Goal: Transaction & Acquisition: Purchase product/service

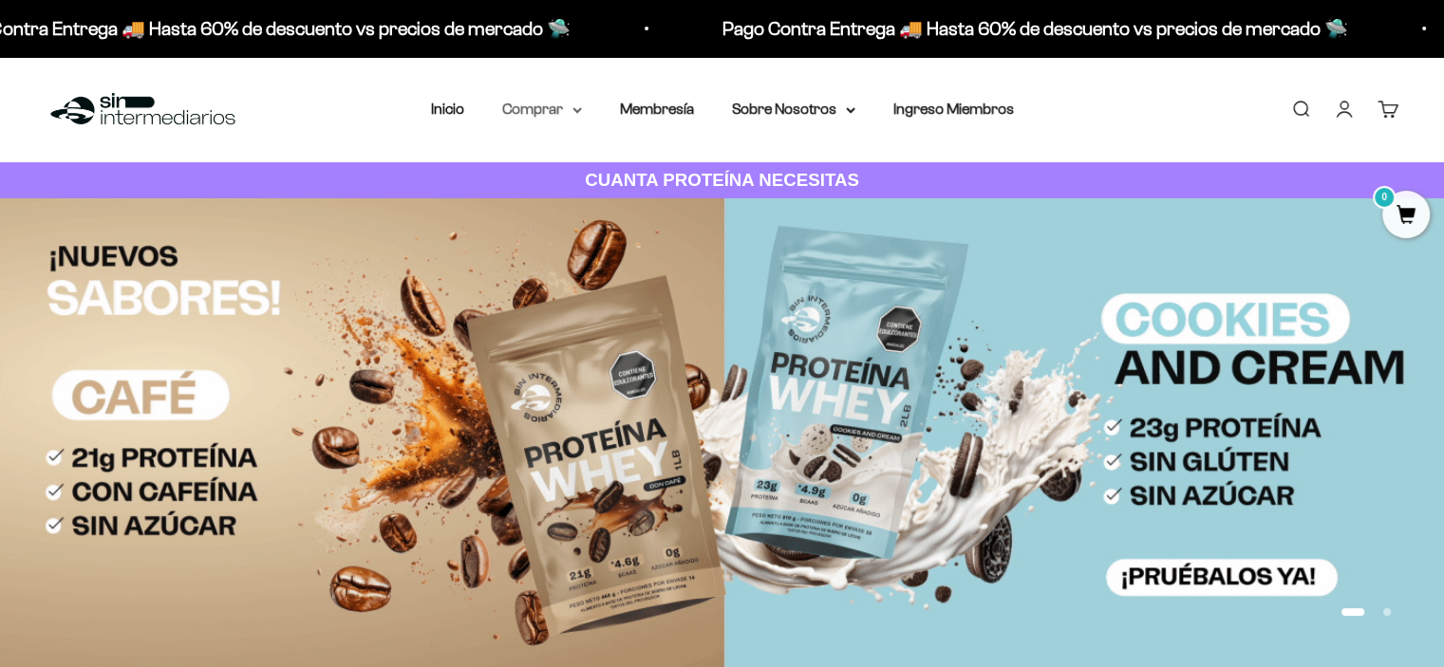
click at [565, 115] on summary "Comprar" at bounding box center [542, 109] width 80 height 25
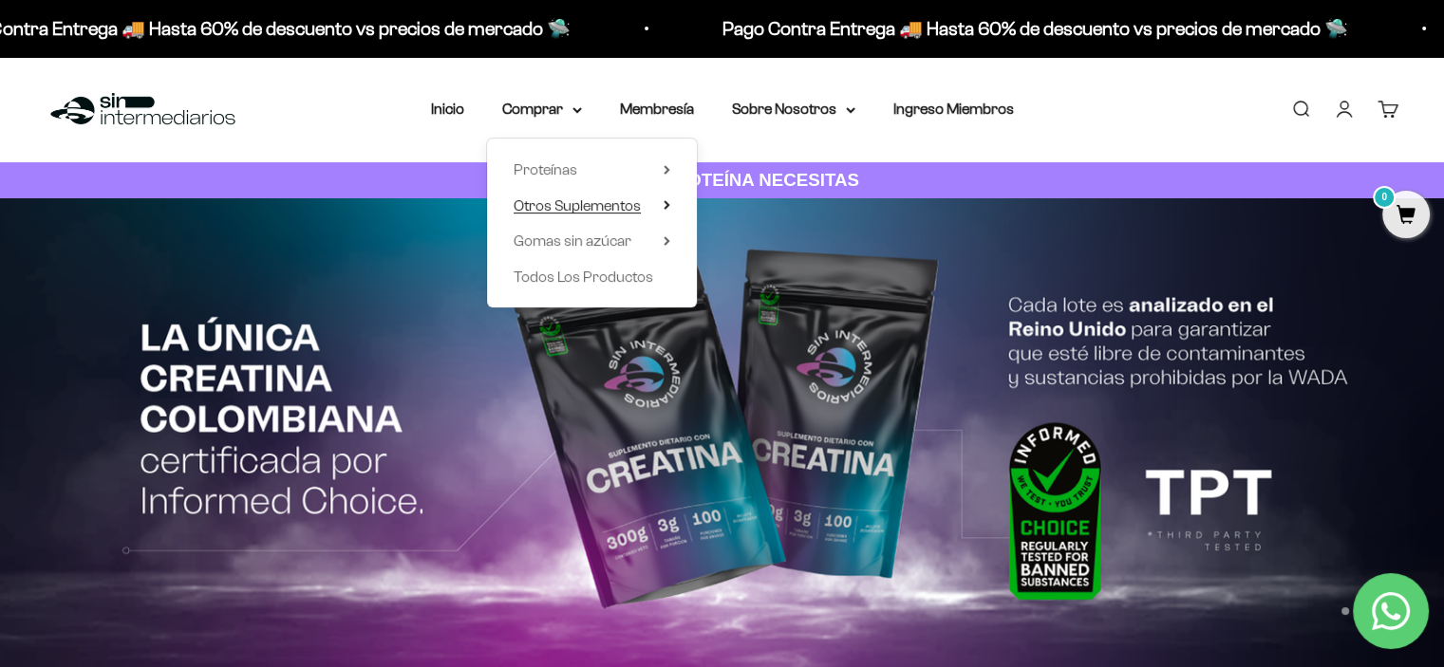
click at [664, 208] on icon at bounding box center [667, 204] width 7 height 9
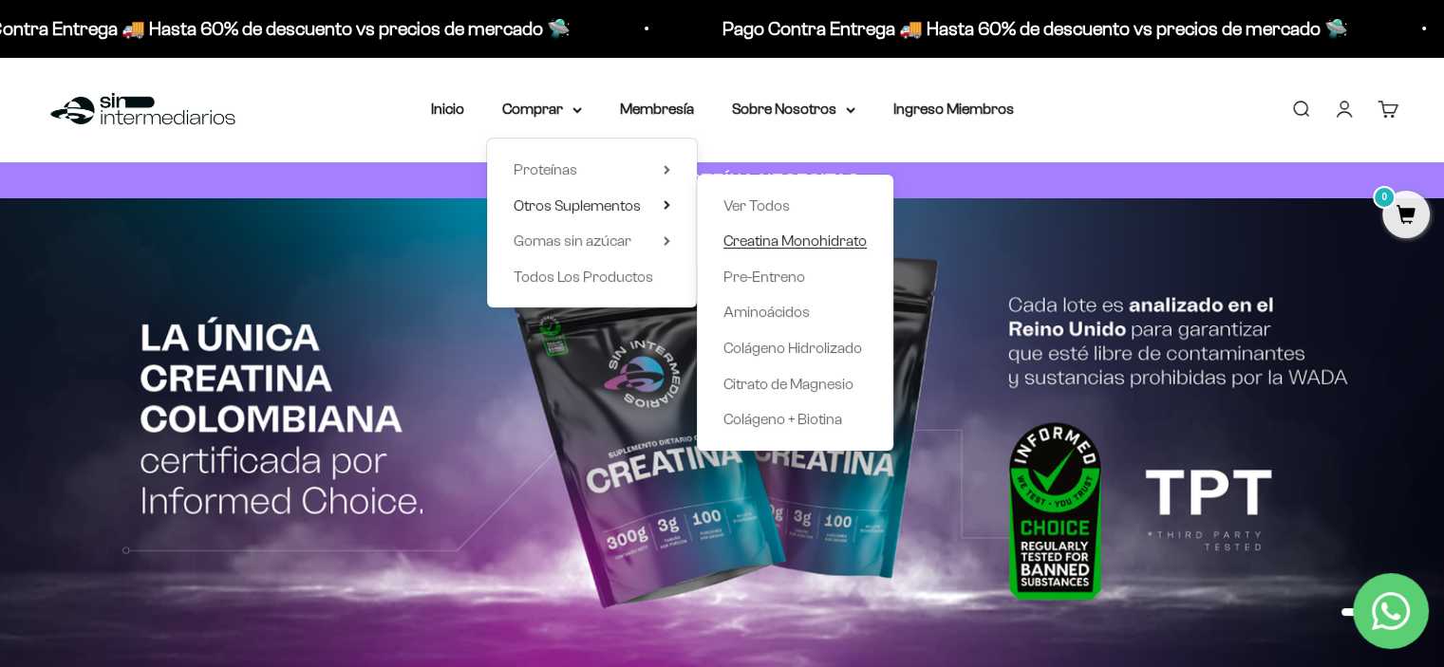
click at [769, 242] on span "Creatina Monohidrato" at bounding box center [794, 241] width 143 height 16
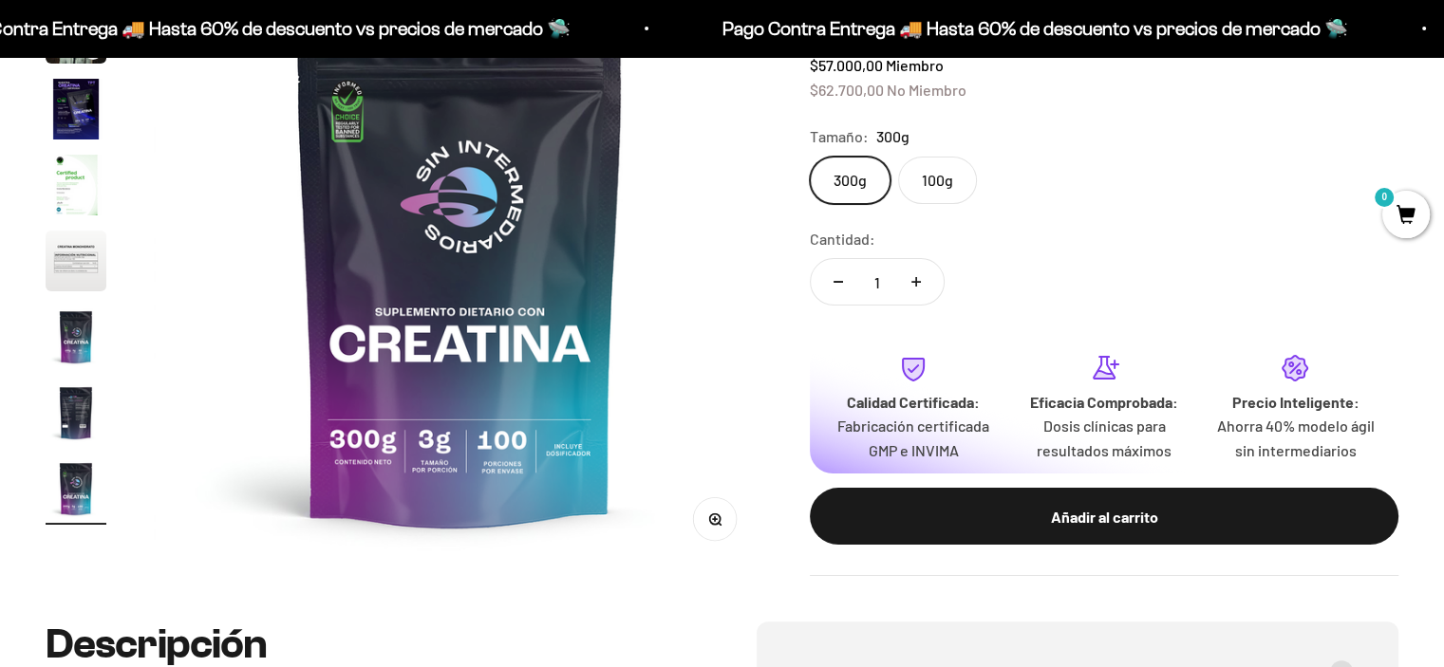
scroll to position [0, 5081]
click at [942, 193] on label "100g" at bounding box center [937, 180] width 79 height 47
click at [810, 157] on input "100g" at bounding box center [809, 156] width 1 height 1
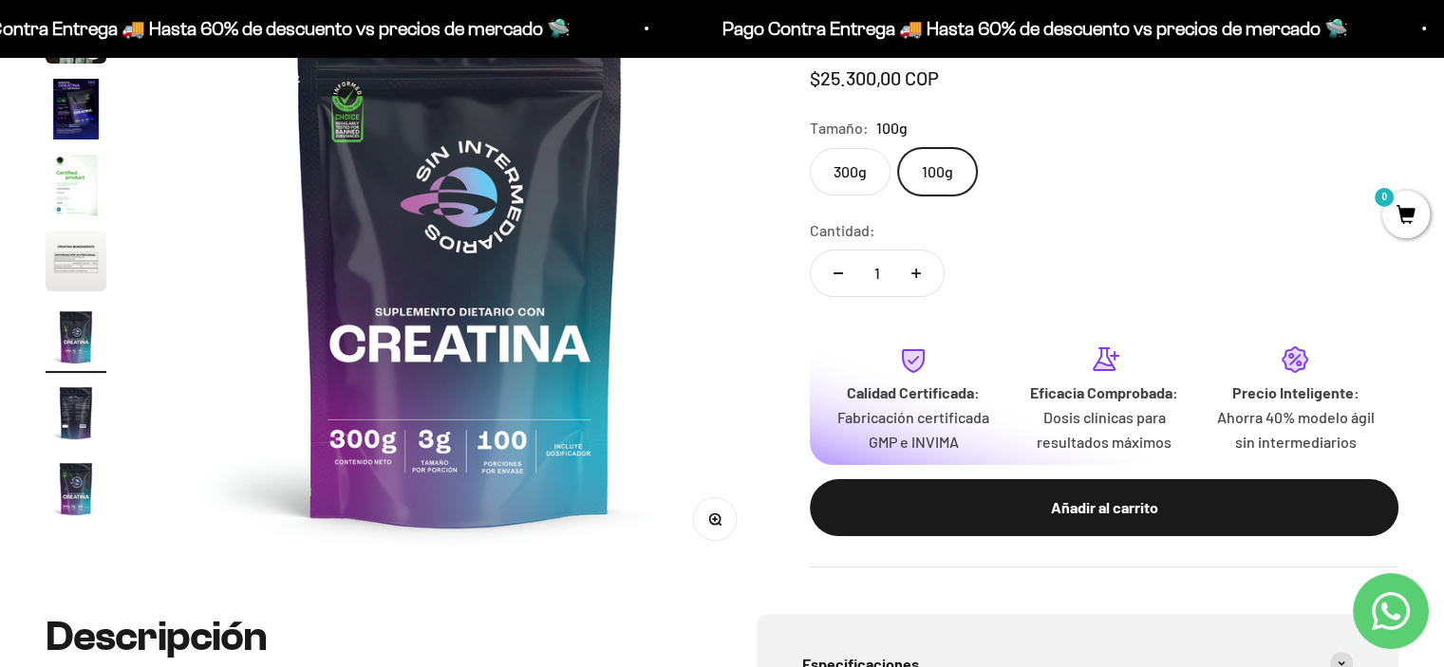
scroll to position [0, 3811]
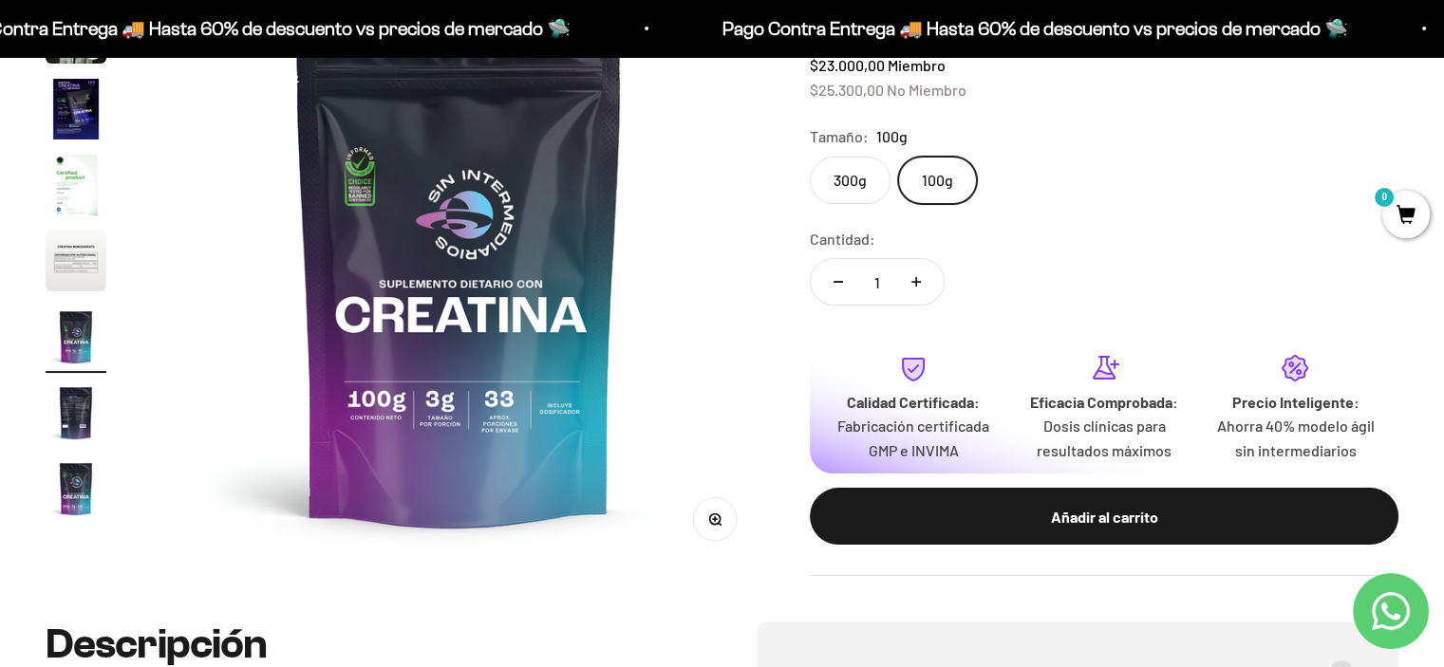
click at [857, 171] on label "300g" at bounding box center [850, 180] width 81 height 47
click at [810, 157] on input "300g" at bounding box center [809, 156] width 1 height 1
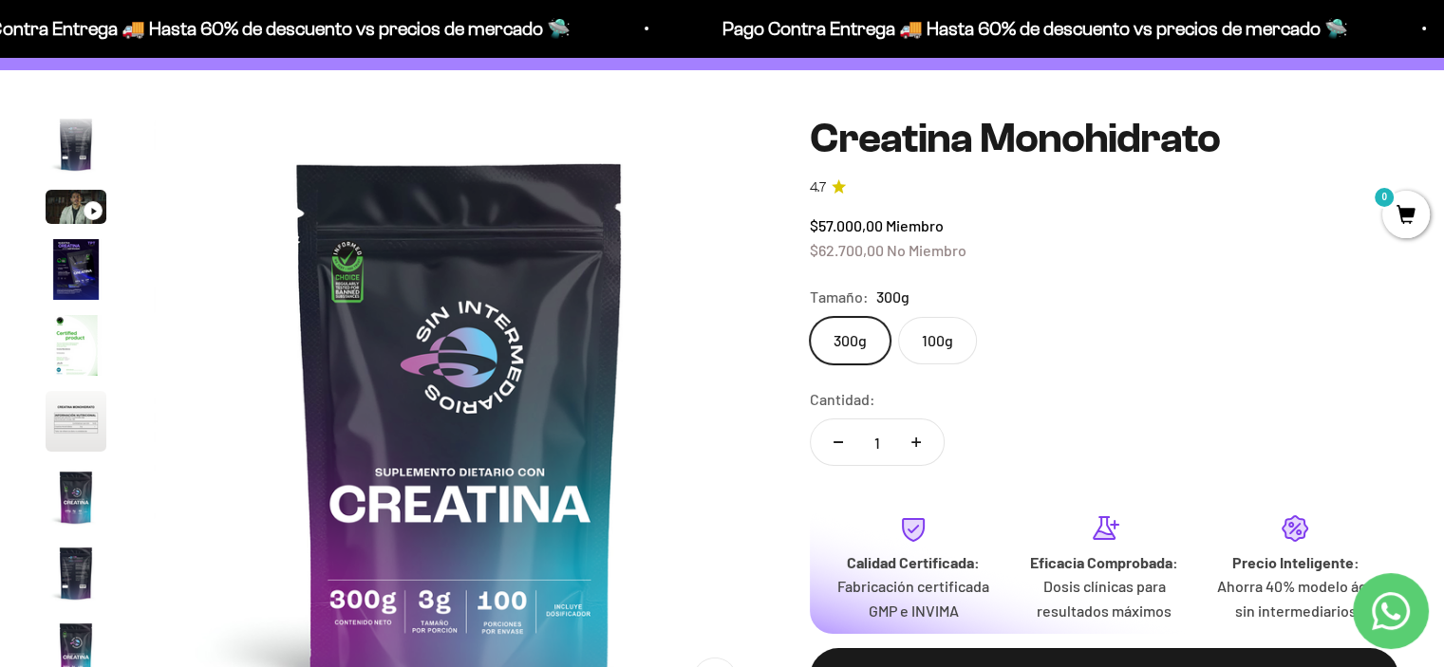
scroll to position [186, 0]
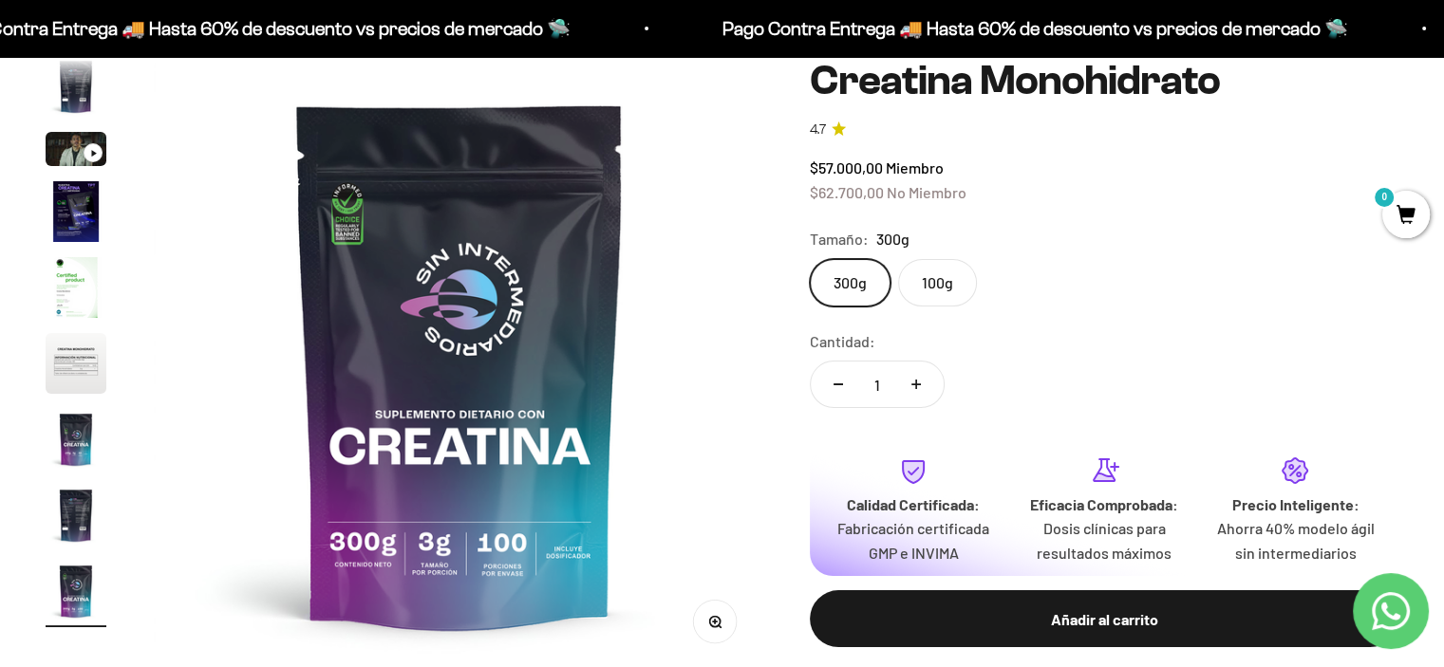
click at [736, 451] on img at bounding box center [460, 364] width 612 height 612
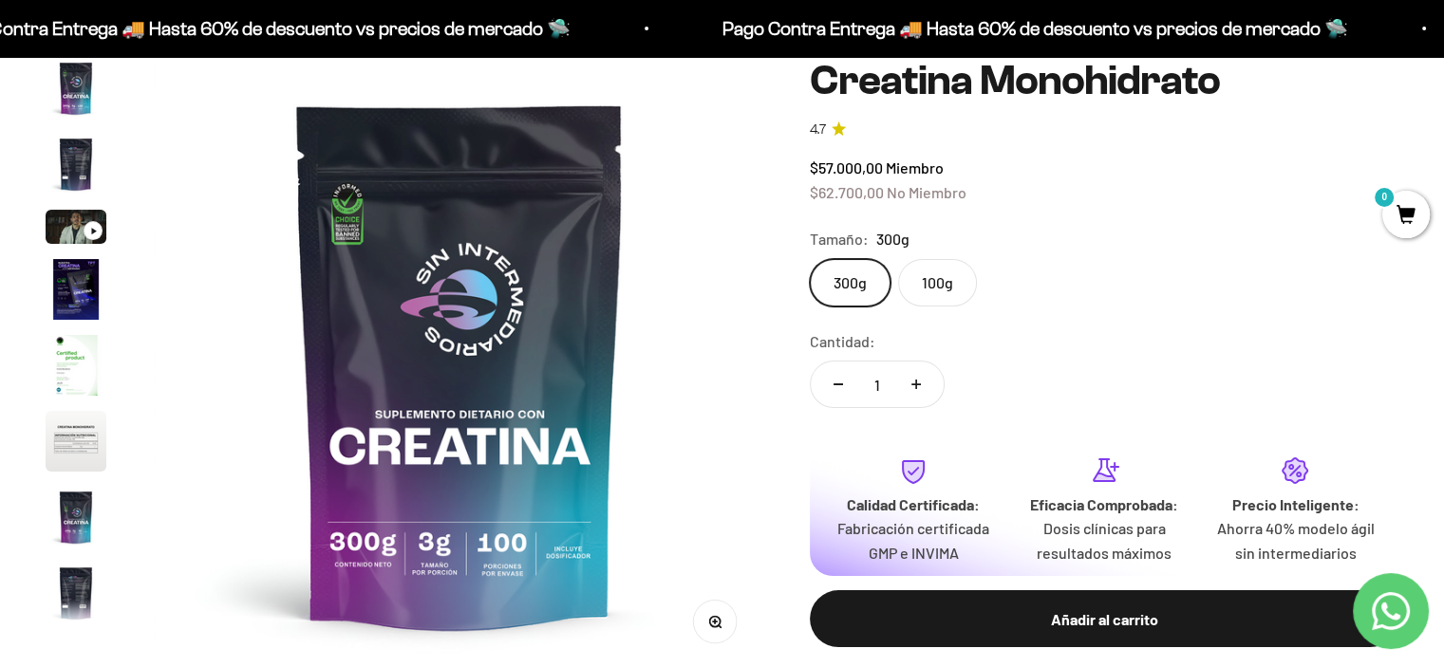
click at [87, 155] on img "Ir al artículo 2" at bounding box center [76, 164] width 61 height 61
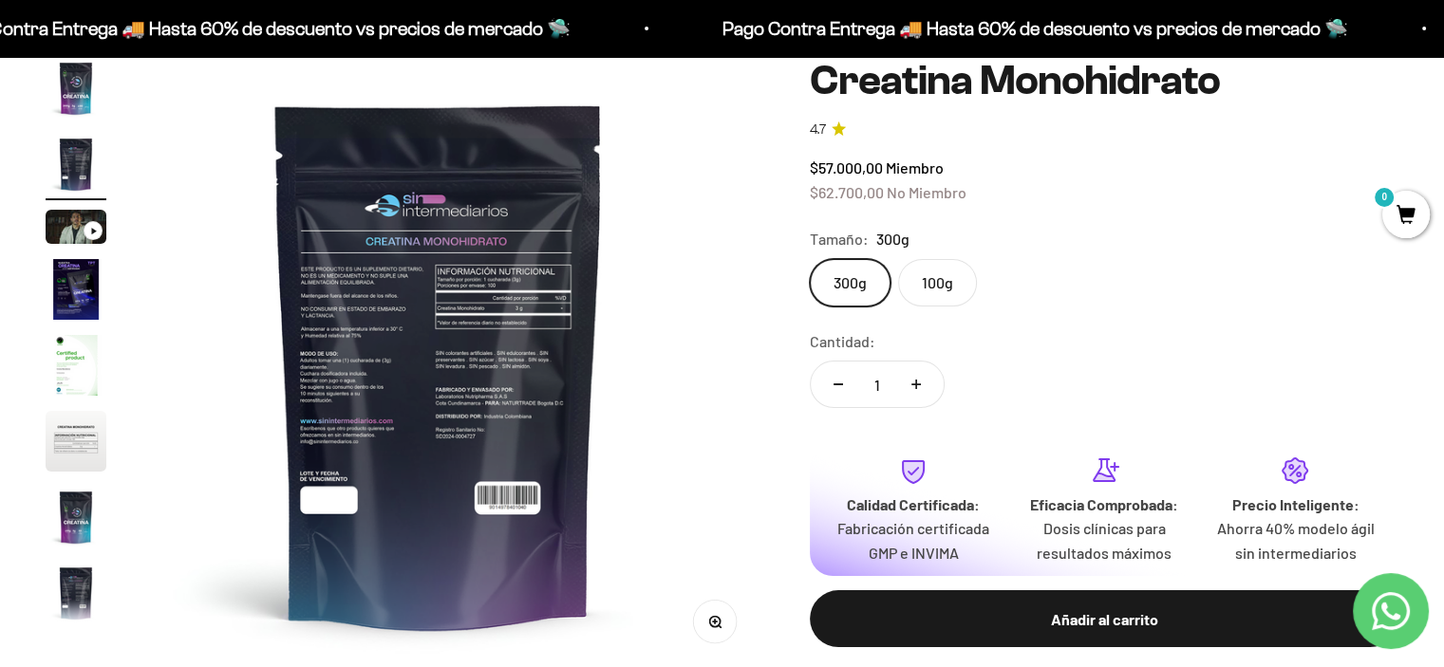
scroll to position [0, 635]
